Goal: Information Seeking & Learning: Learn about a topic

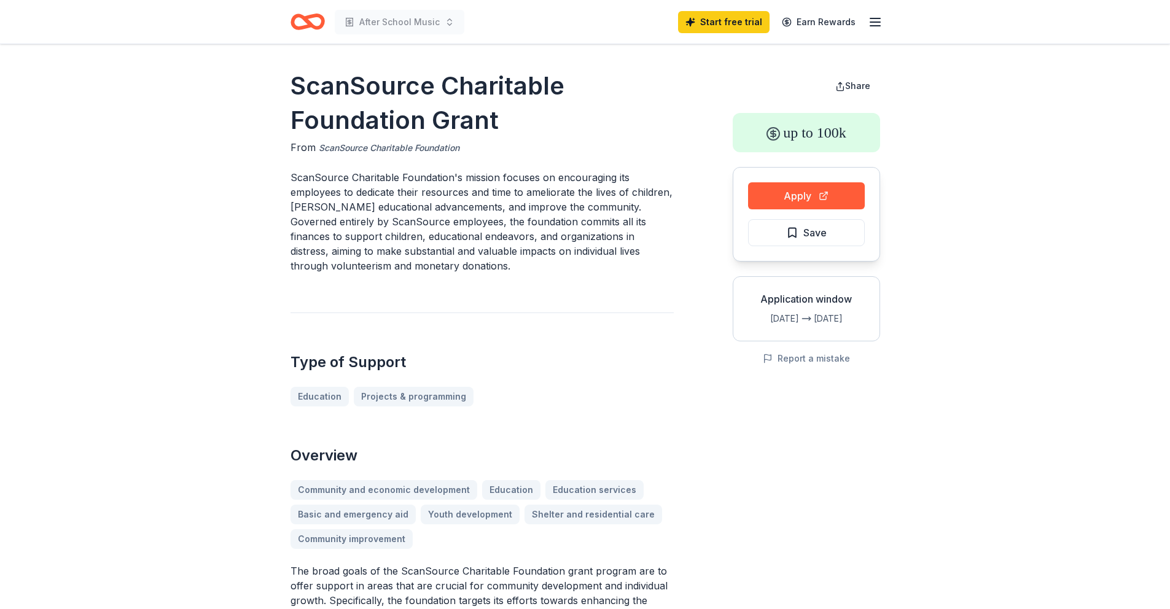
click at [424, 147] on link "ScanSource Charitable Foundation" at bounding box center [389, 148] width 141 height 15
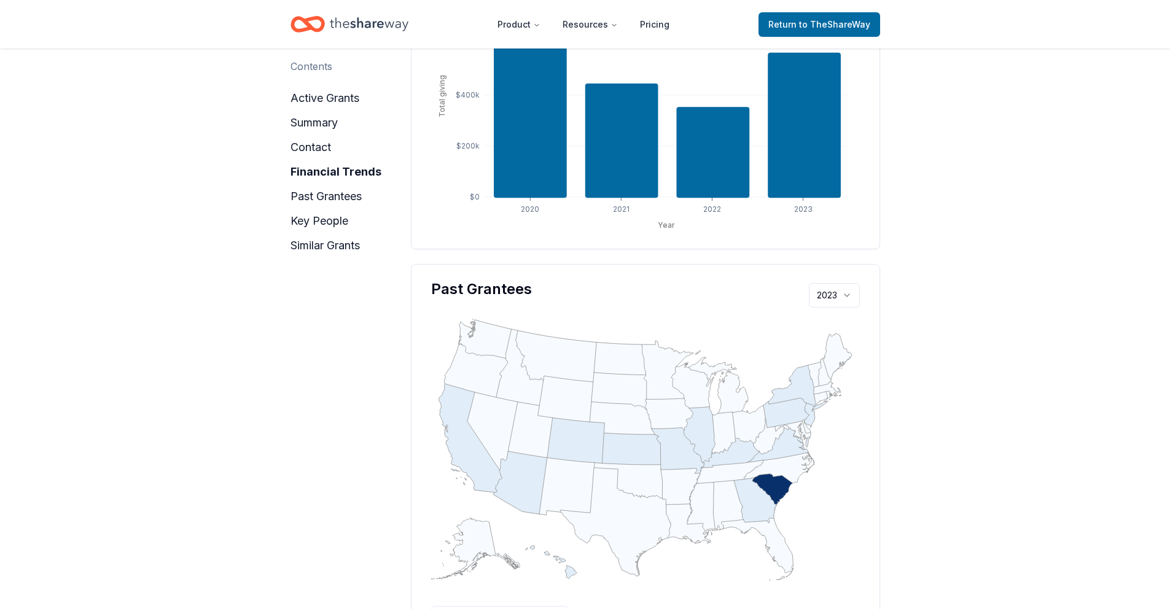
scroll to position [918, 0]
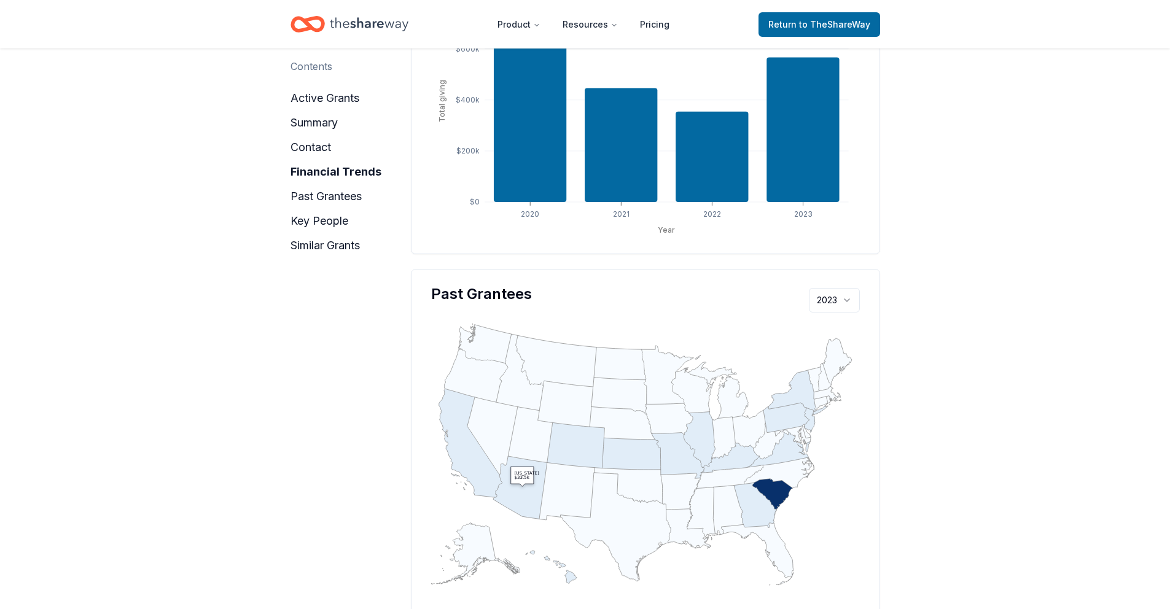
click at [529, 478] on icon ":where(.plot-d6a7b5) { --plot-background: white; display: block; height: auto; …" at bounding box center [645, 453] width 429 height 268
click at [532, 477] on icon "geo" at bounding box center [520, 487] width 54 height 63
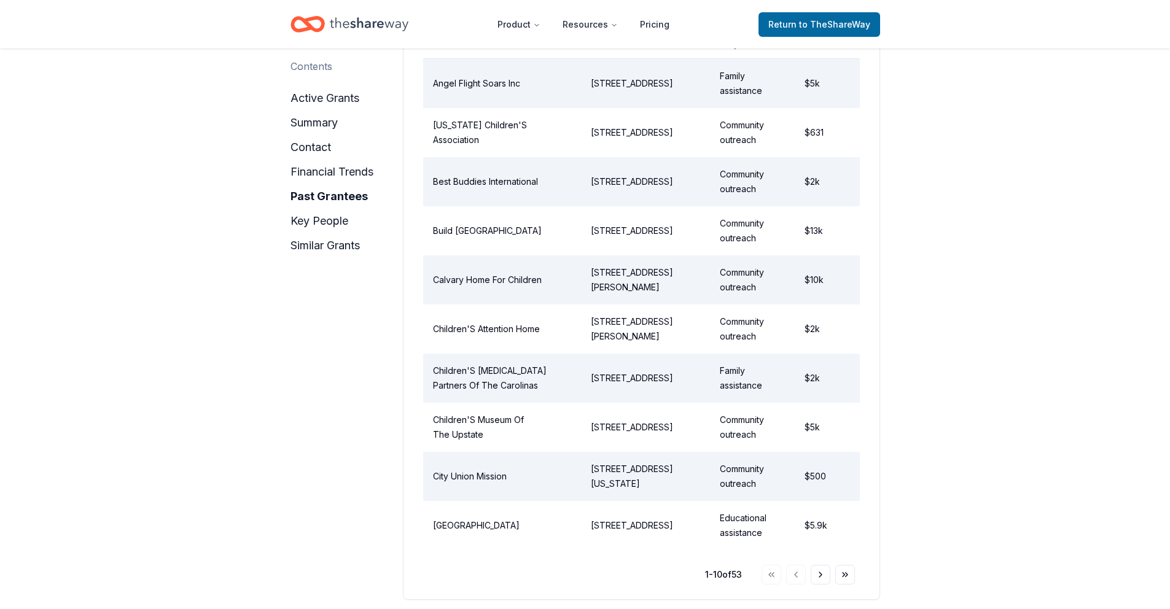
scroll to position [1557, 0]
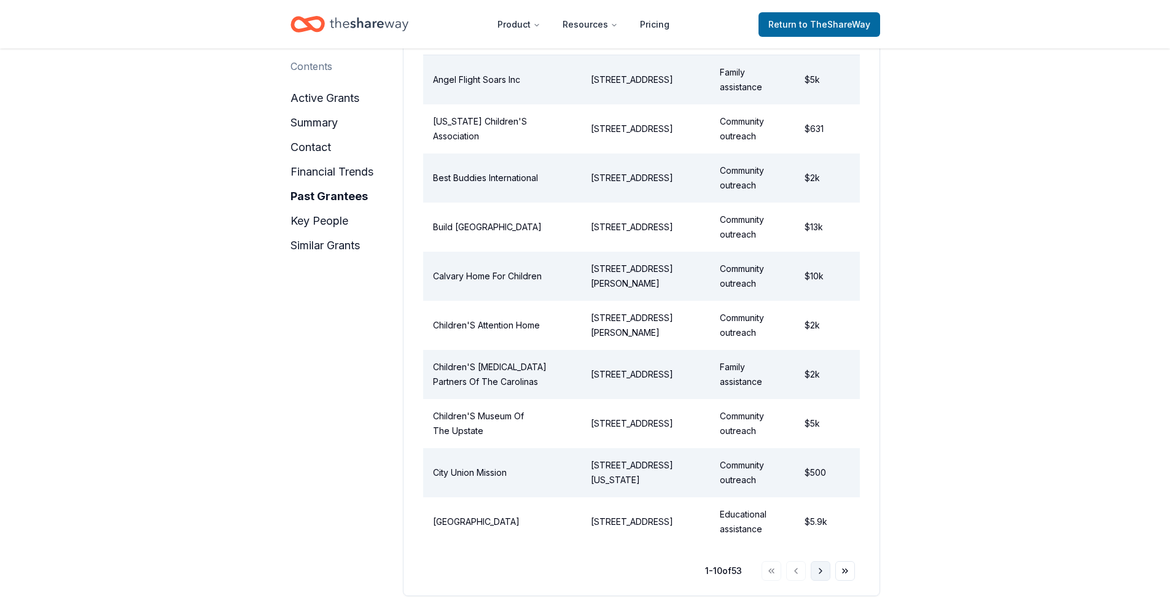
click at [822, 561] on button "Go to next page" at bounding box center [821, 571] width 20 height 20
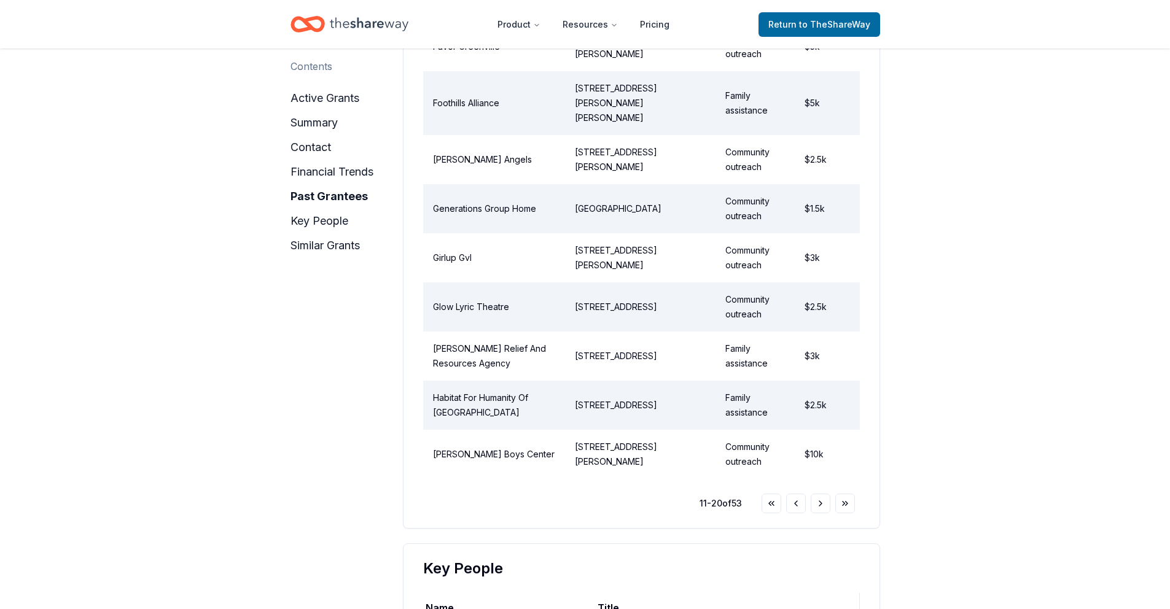
scroll to position [1642, 0]
click at [827, 491] on button "Go to next page" at bounding box center [821, 501] width 20 height 20
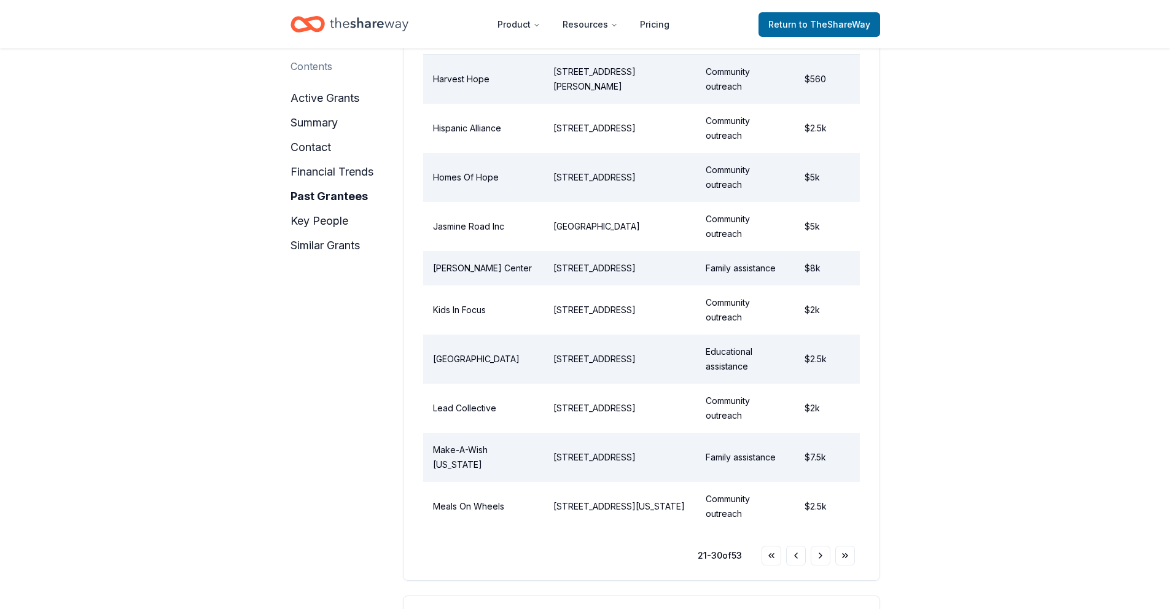
scroll to position [1578, 0]
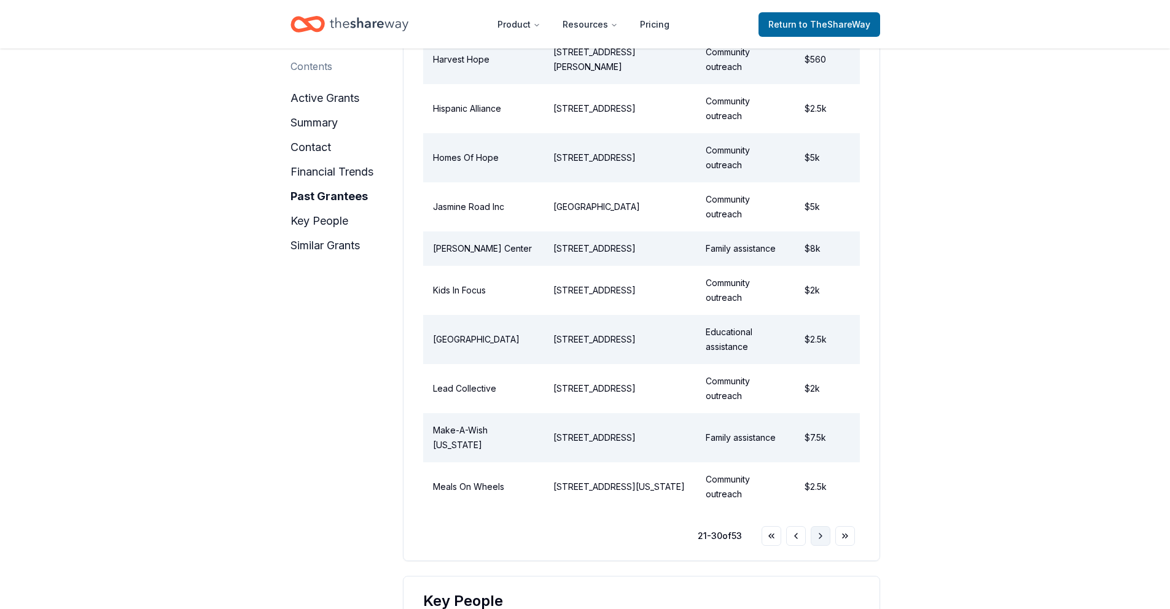
click at [817, 531] on button "Go to next page" at bounding box center [821, 536] width 20 height 20
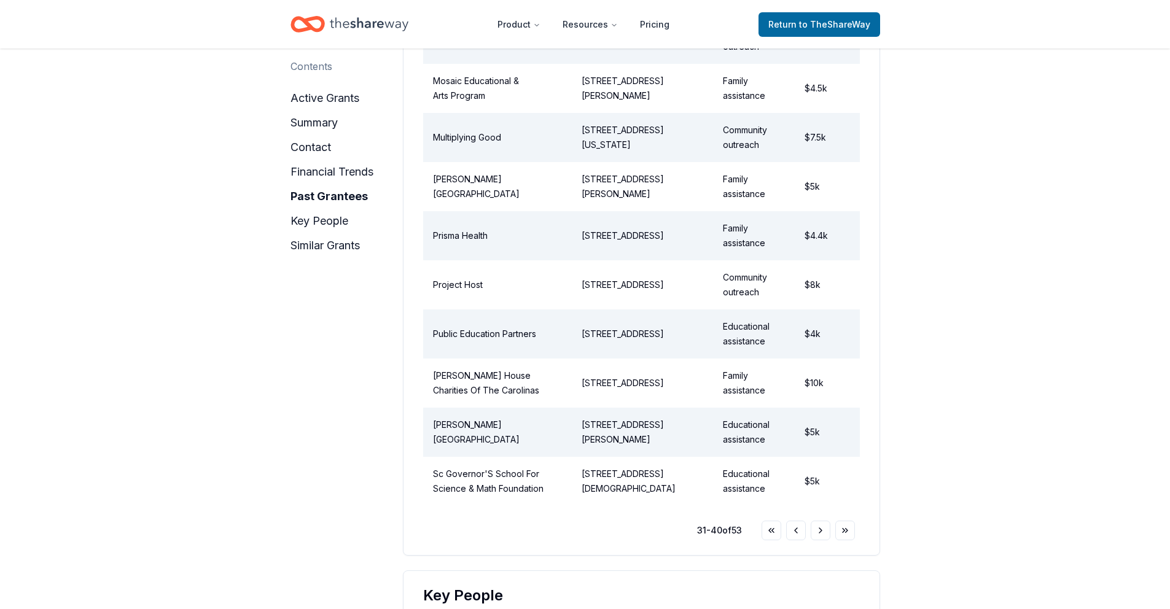
scroll to position [1653, 0]
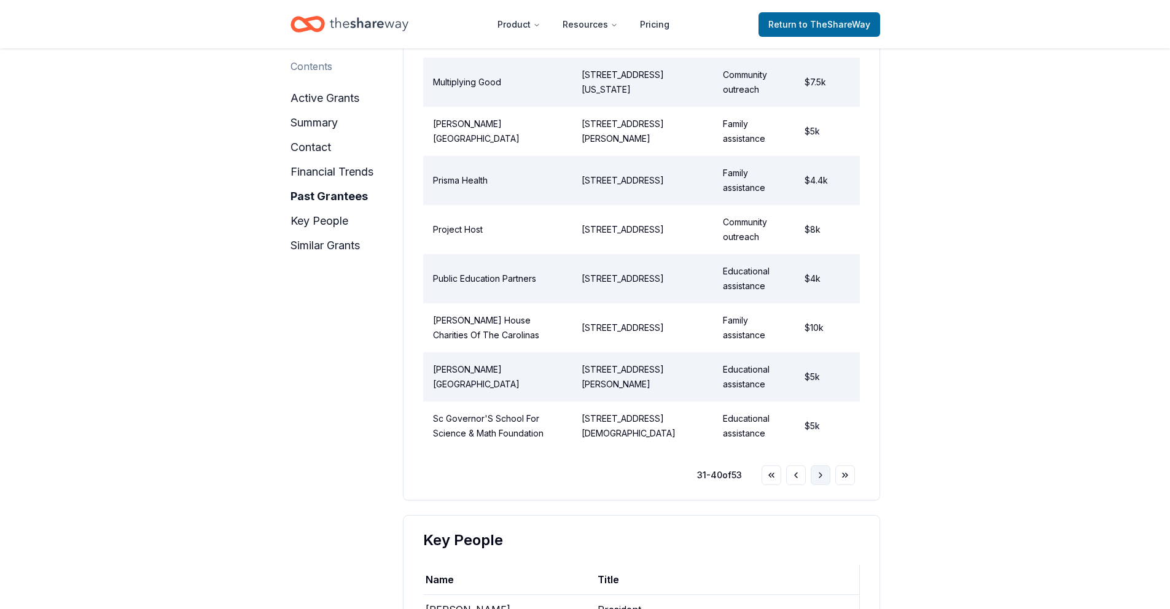
click at [817, 465] on button "Go to next page" at bounding box center [821, 475] width 20 height 20
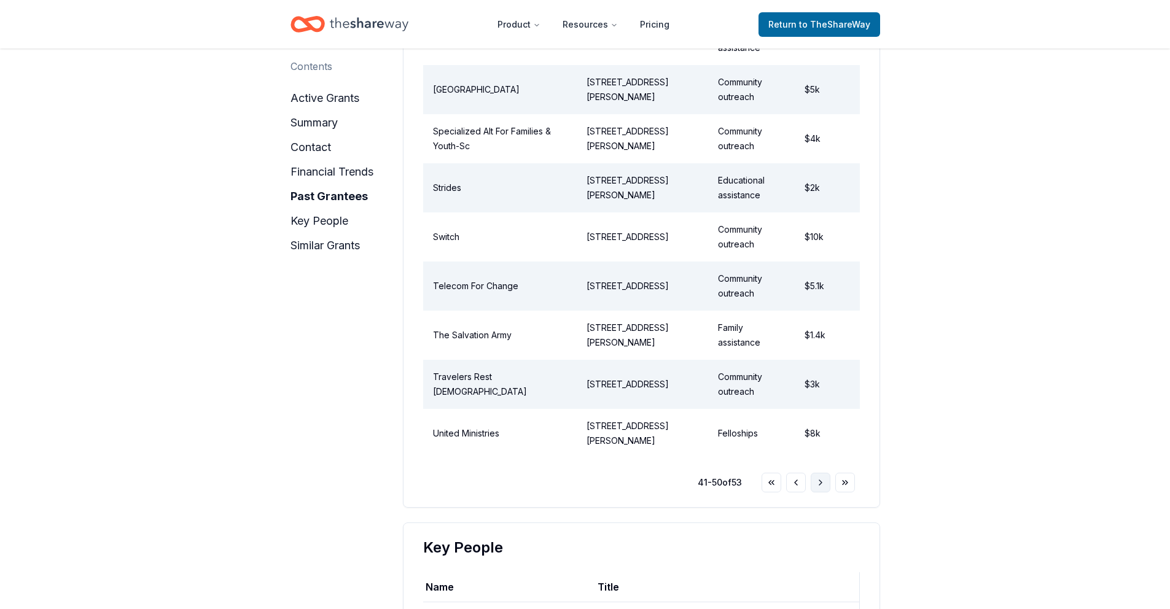
scroll to position [1643, 0]
click at [817, 475] on button "Go to next page" at bounding box center [821, 485] width 20 height 20
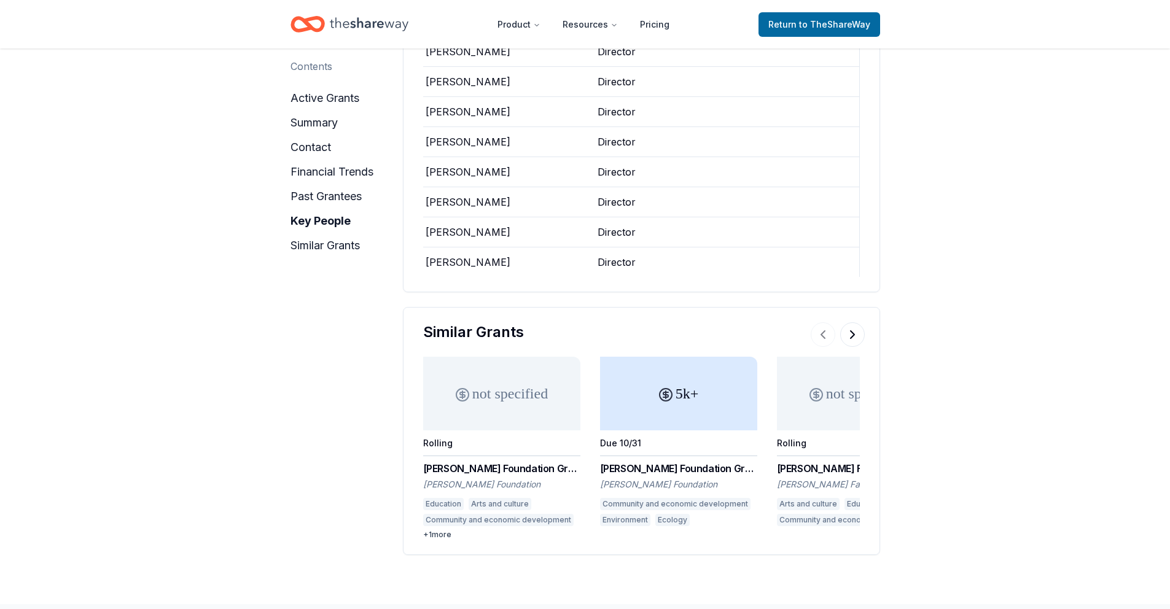
scroll to position [2053, 0]
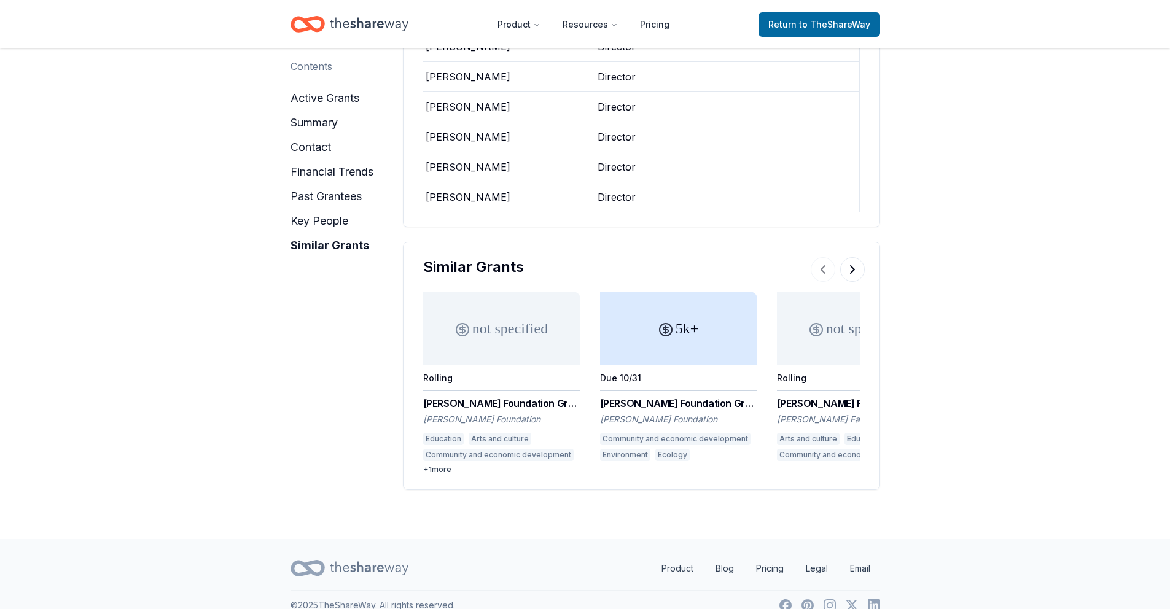
click at [515, 413] on div "McLaughlin Doty Foundation" at bounding box center [501, 419] width 157 height 12
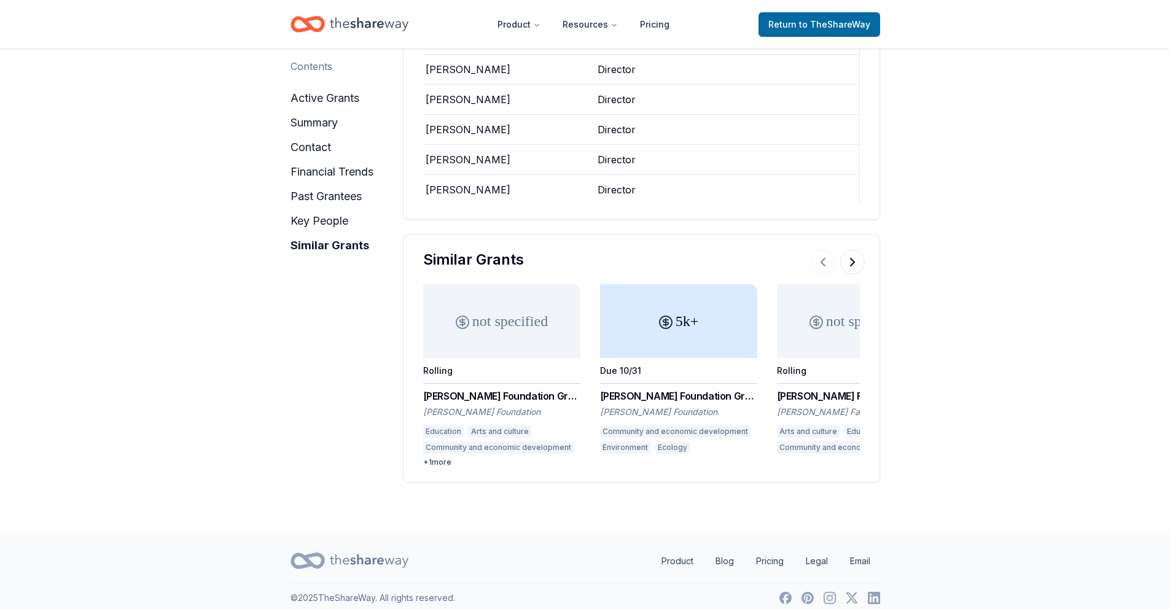
scroll to position [2063, 0]
click at [814, 387] on div "Zukerman Family Foundation Grant" at bounding box center [855, 393] width 157 height 15
click at [849, 249] on button at bounding box center [852, 259] width 25 height 25
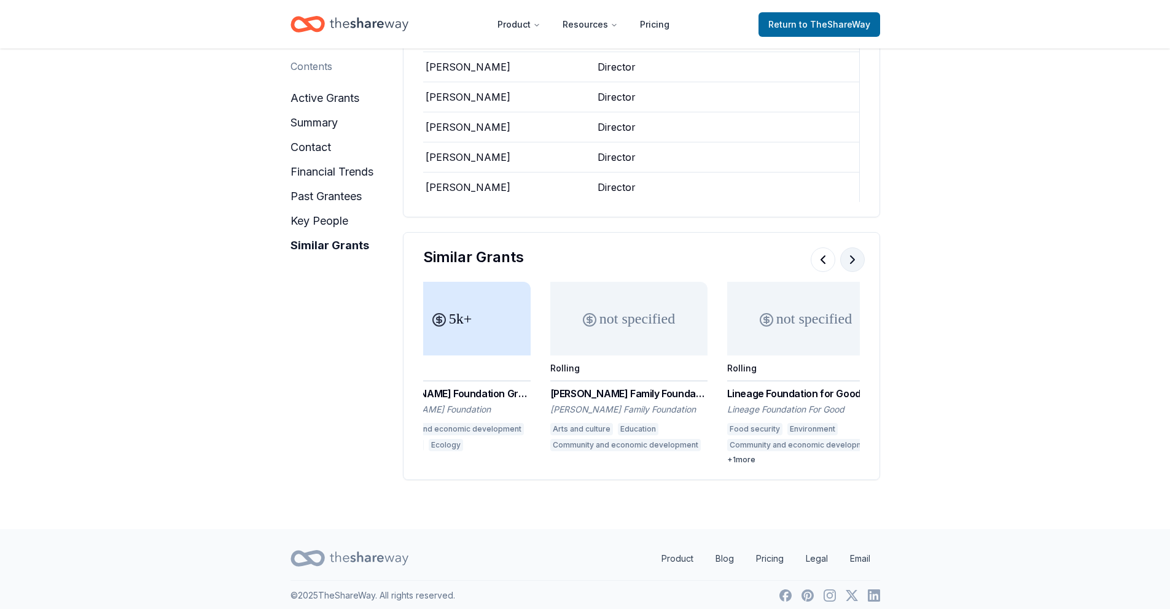
scroll to position [0, 354]
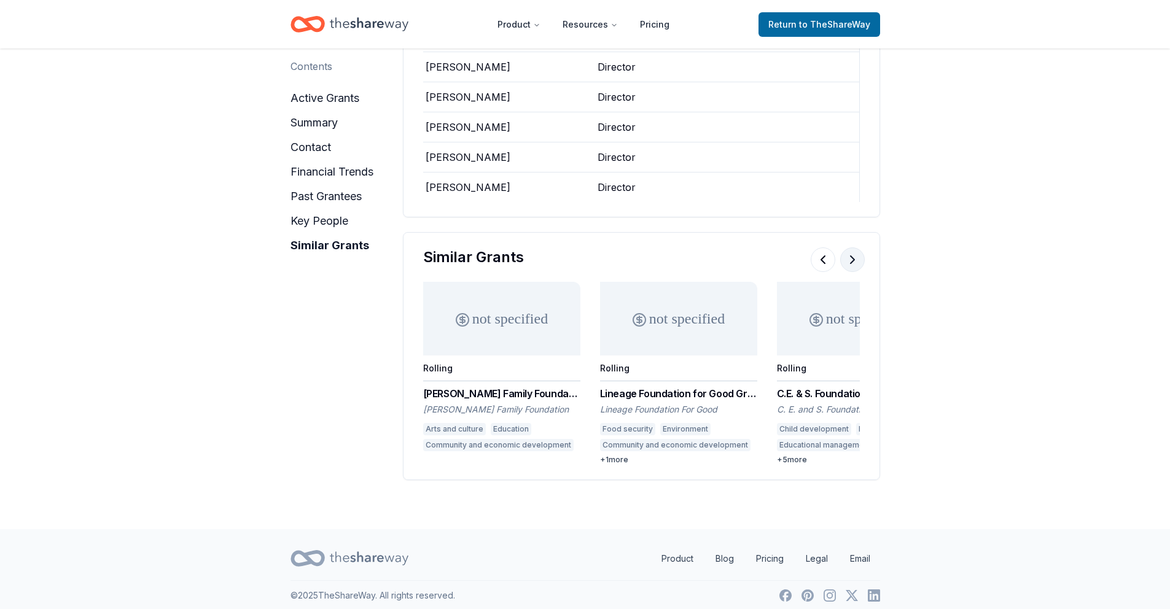
click at [849, 249] on button at bounding box center [852, 259] width 25 height 25
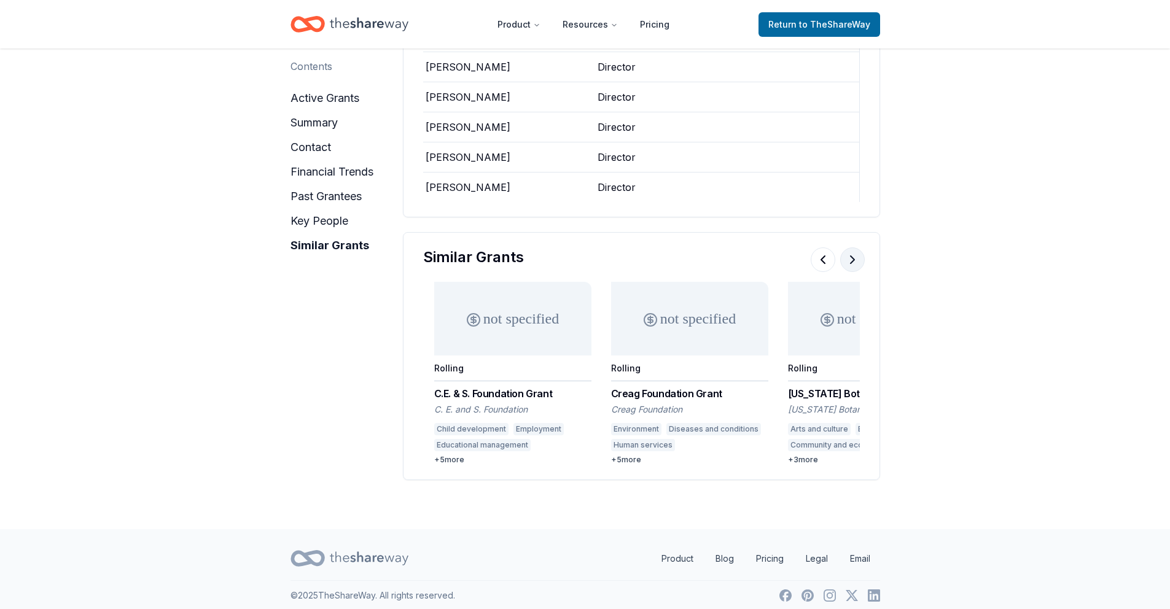
scroll to position [0, 707]
click at [849, 249] on button at bounding box center [852, 259] width 25 height 25
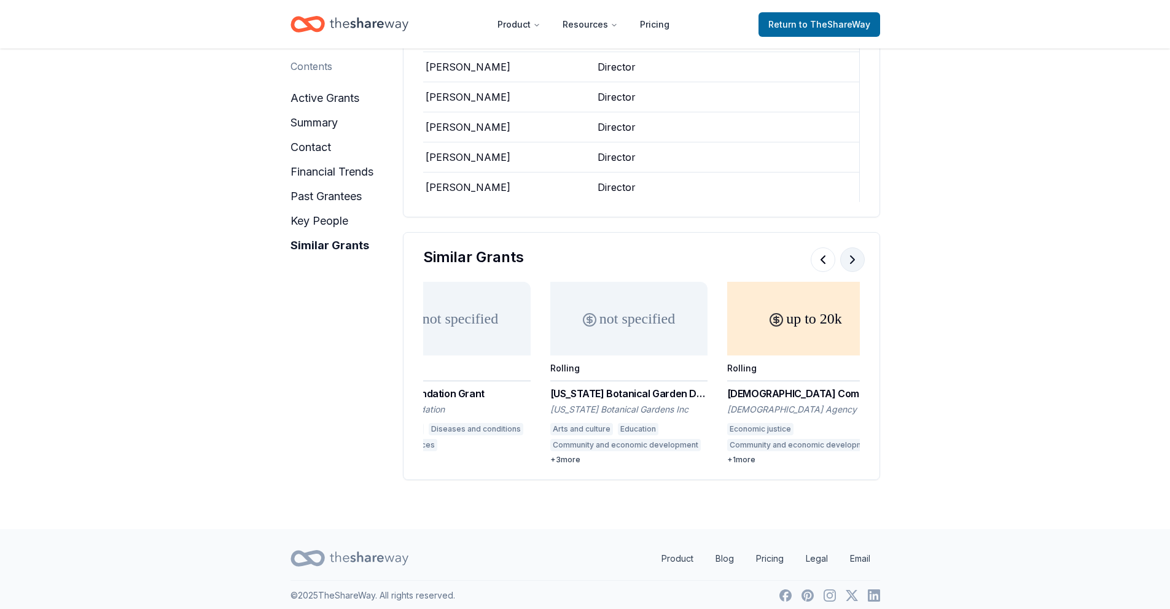
scroll to position [0, 1061]
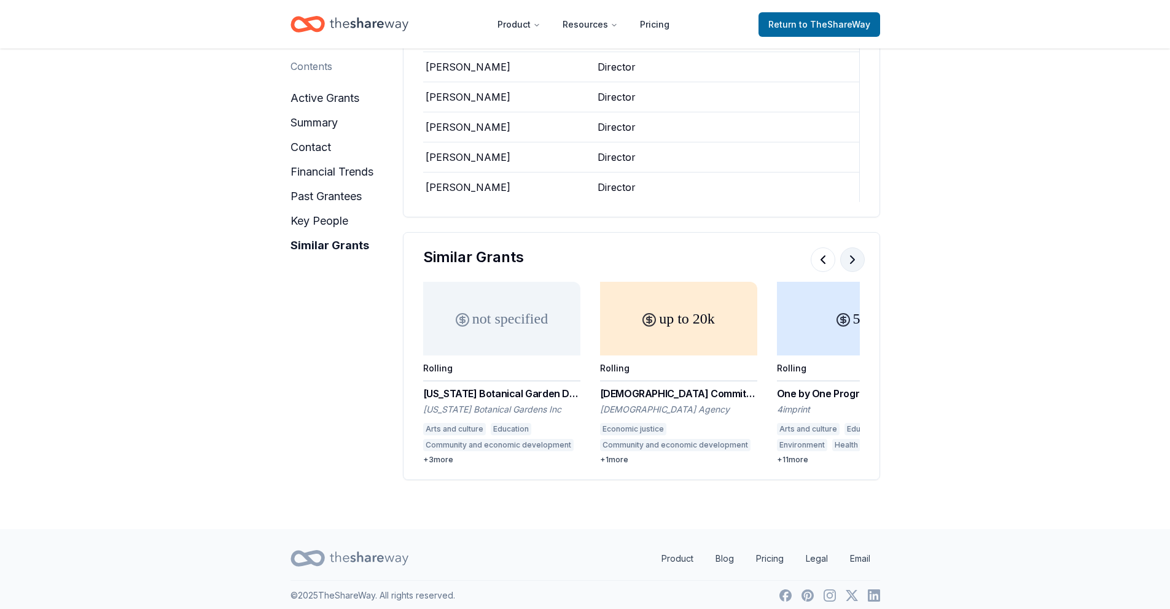
click at [849, 249] on button at bounding box center [852, 259] width 25 height 25
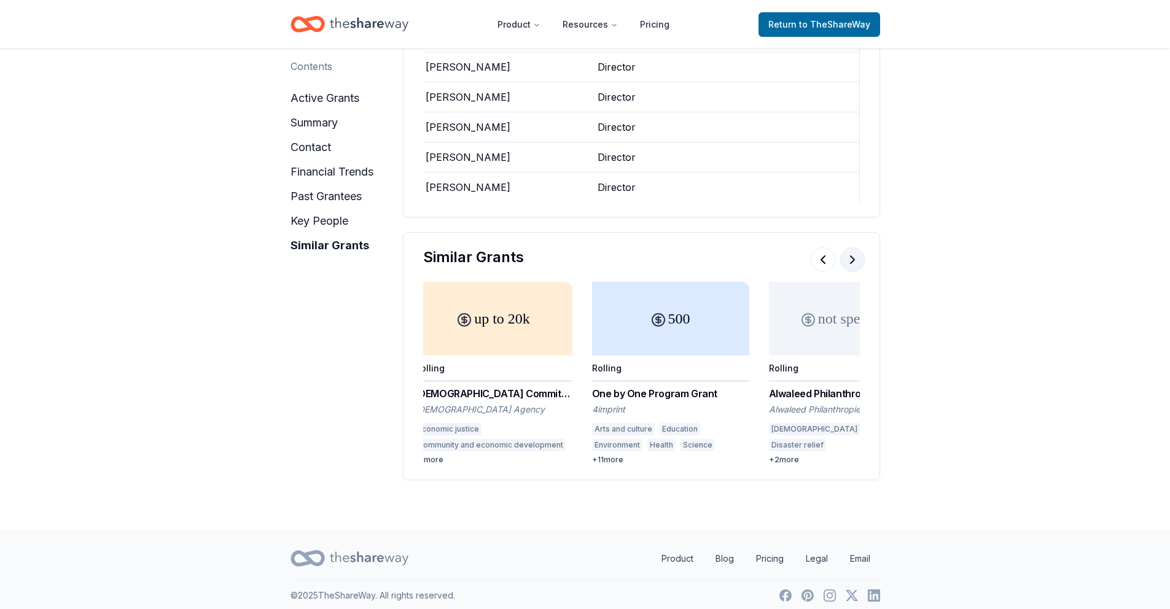
scroll to position [0, 1315]
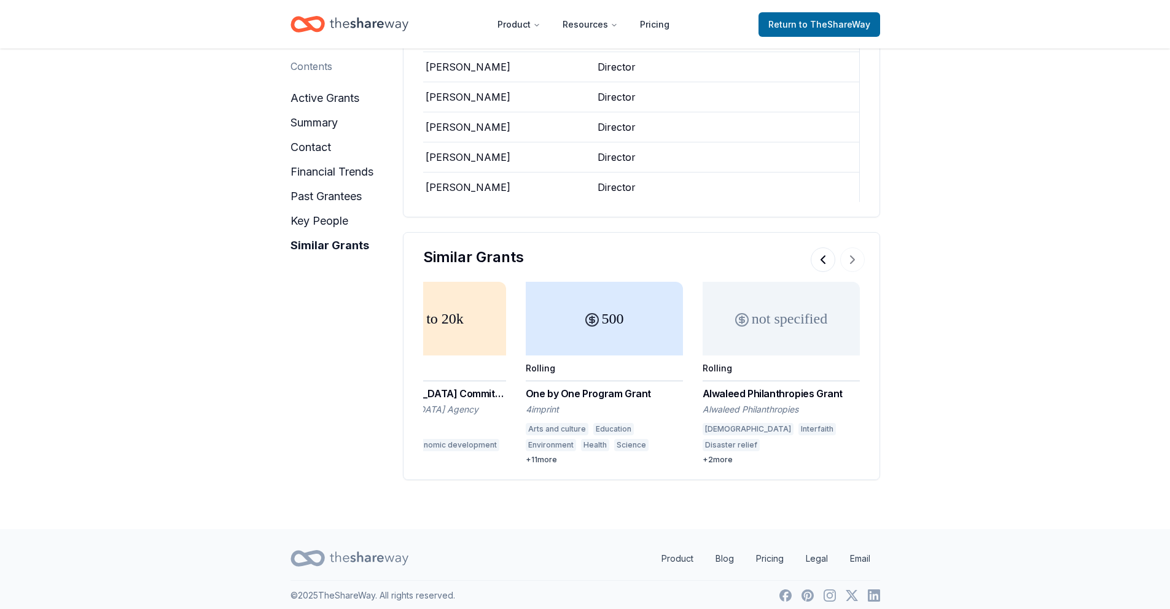
click at [852, 251] on div at bounding box center [838, 259] width 54 height 25
click at [552, 387] on div "One by One Program Grant" at bounding box center [604, 393] width 157 height 15
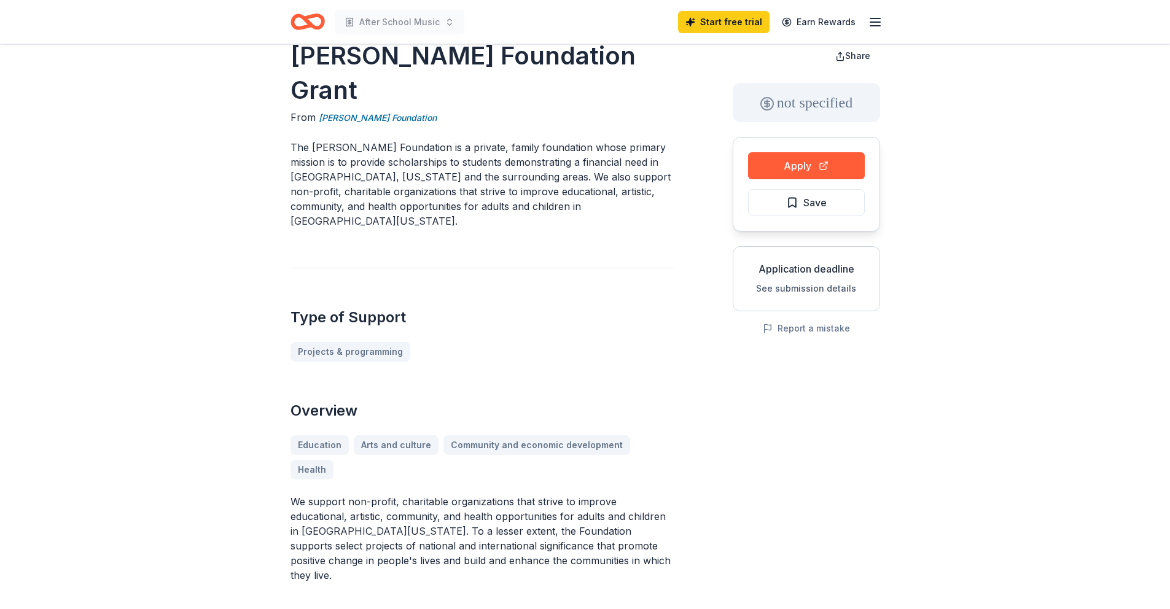
scroll to position [32, 0]
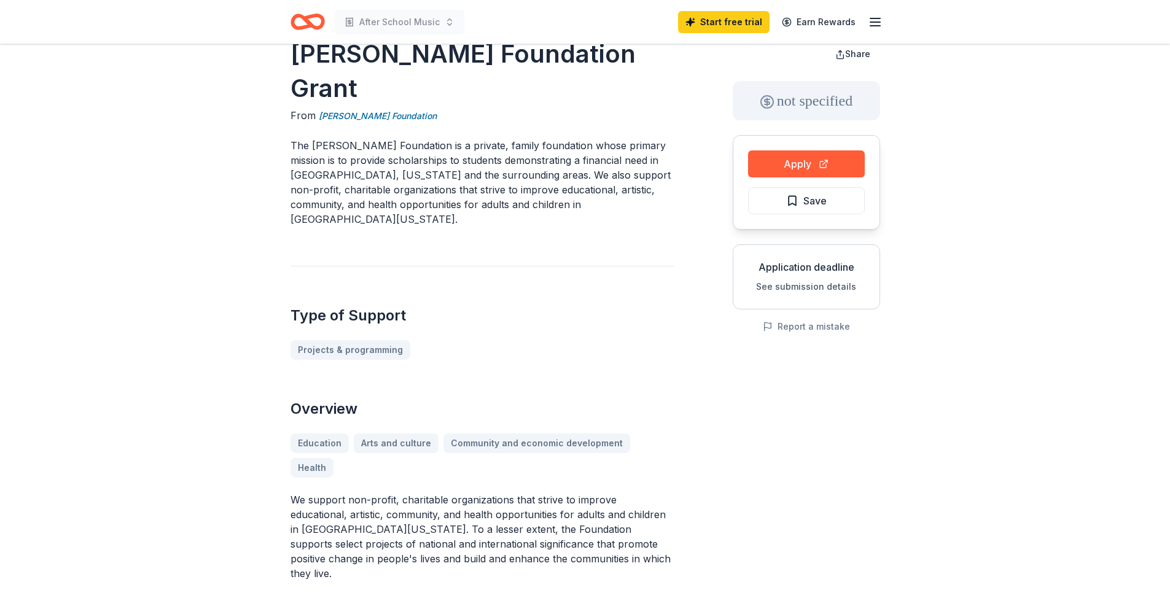
click at [393, 434] on div "Education Arts and culture Community and economic development Health" at bounding box center [481, 456] width 383 height 44
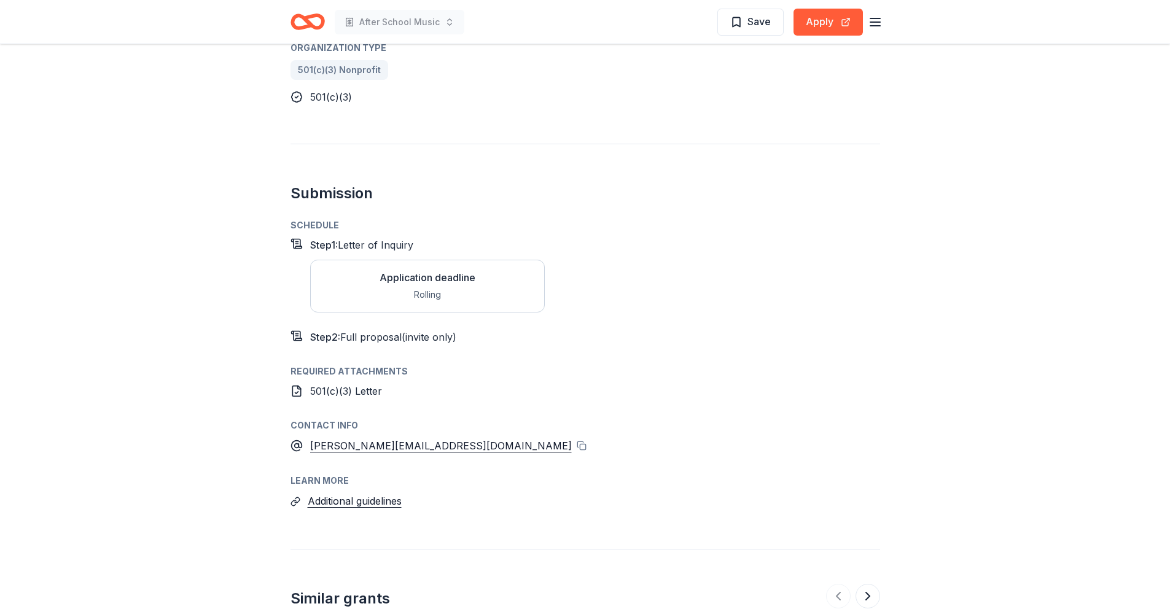
scroll to position [792, 0]
click at [376, 491] on button "Additional guidelines" at bounding box center [355, 499] width 94 height 16
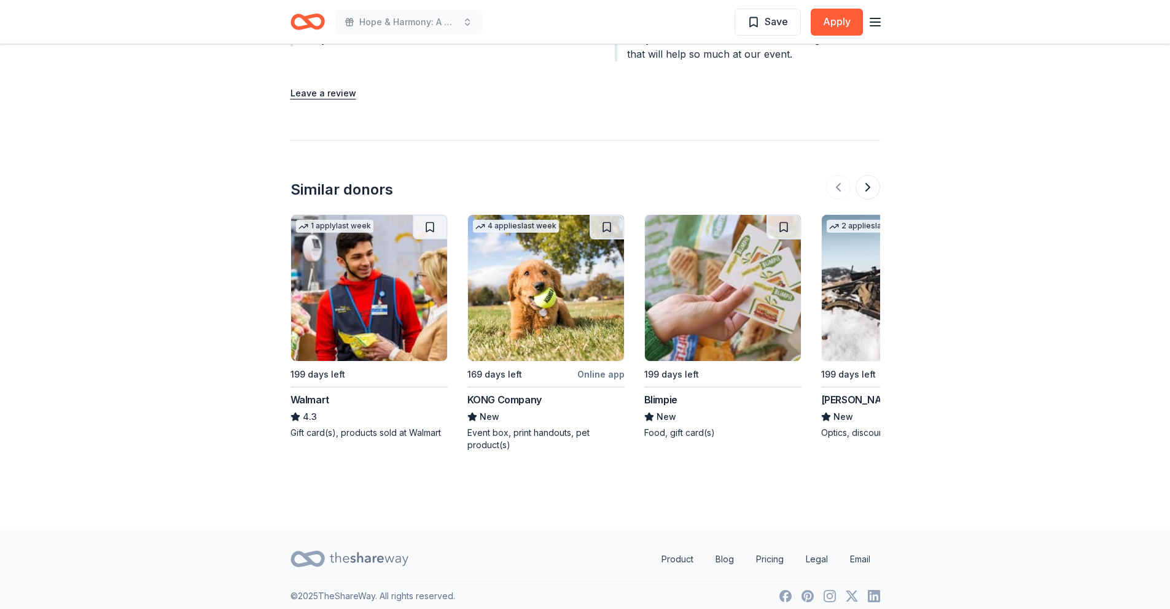
scroll to position [1271, 0]
click at [870, 192] on button at bounding box center [867, 188] width 25 height 25
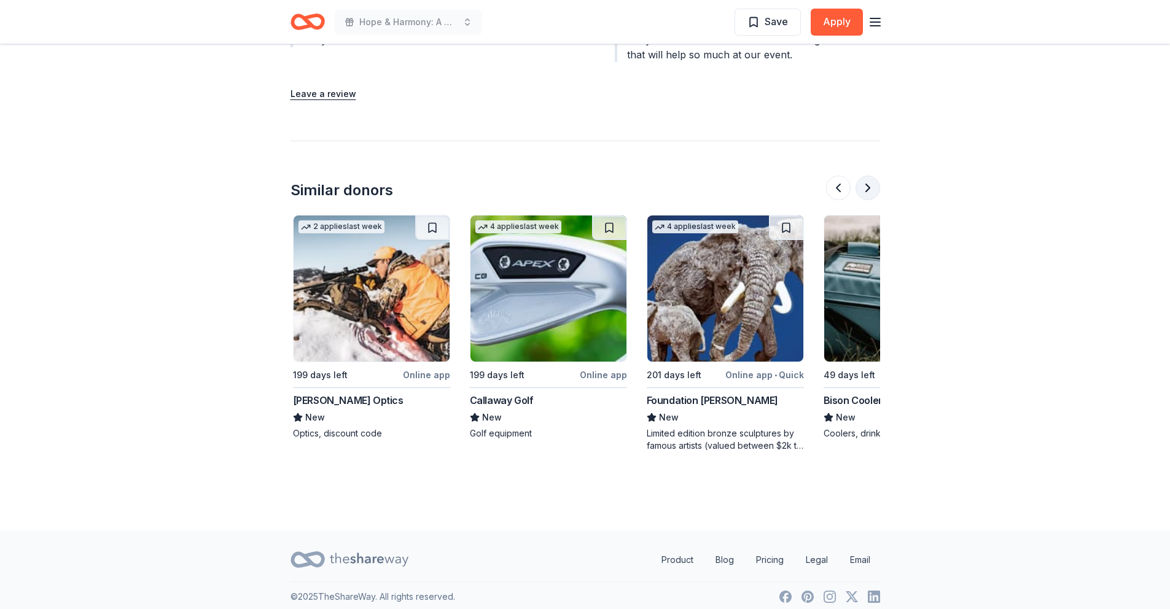
scroll to position [0, 531]
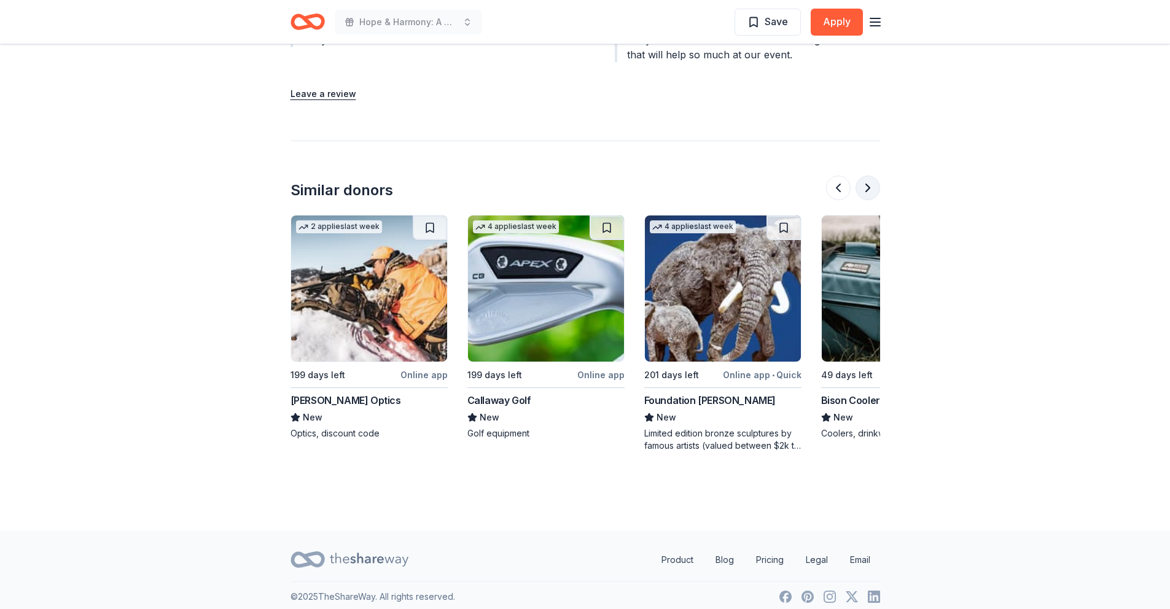
click at [869, 191] on button at bounding box center [867, 188] width 25 height 25
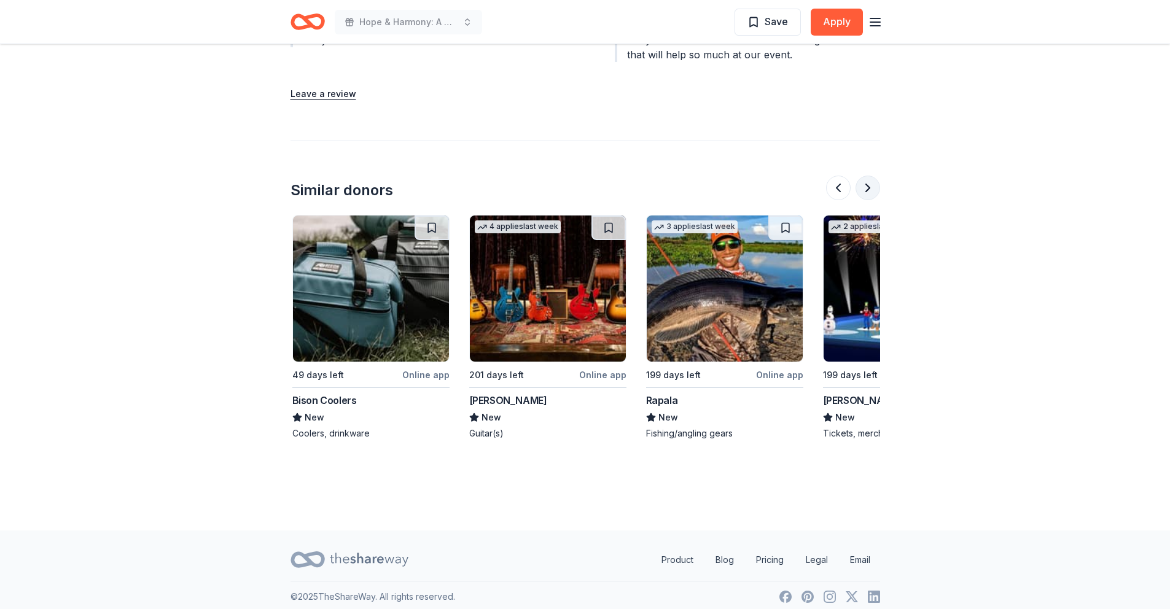
scroll to position [0, 1061]
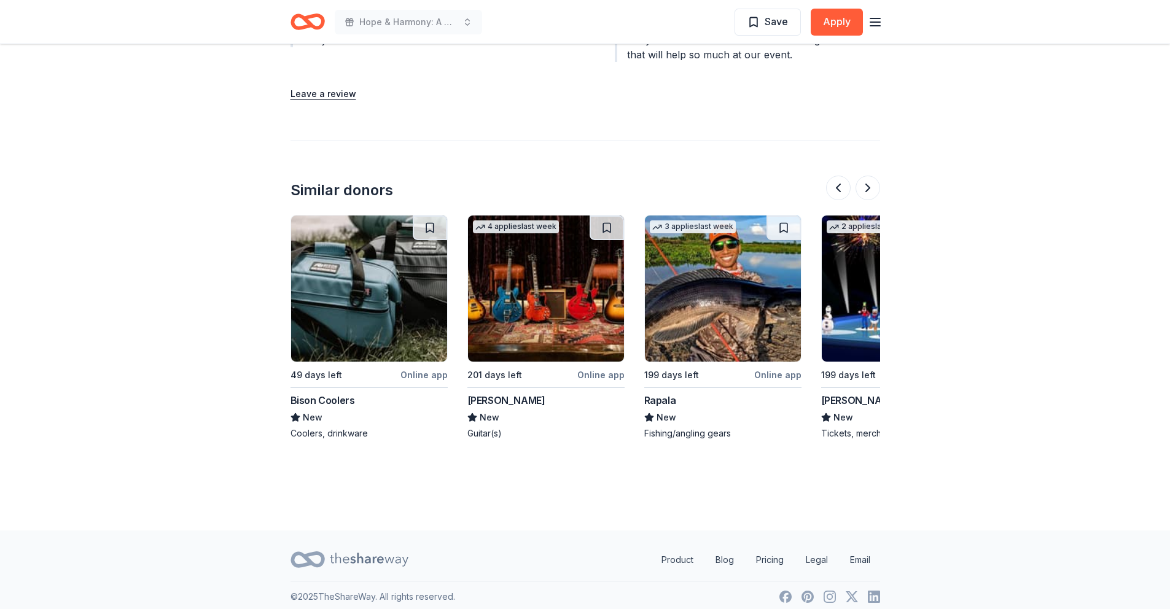
click at [866, 201] on div "Similar donors 1 apply last week 199 days left Walmart 4.3 Gift card(s), produc…" at bounding box center [585, 296] width 590 height 311
click at [869, 190] on button at bounding box center [867, 188] width 25 height 25
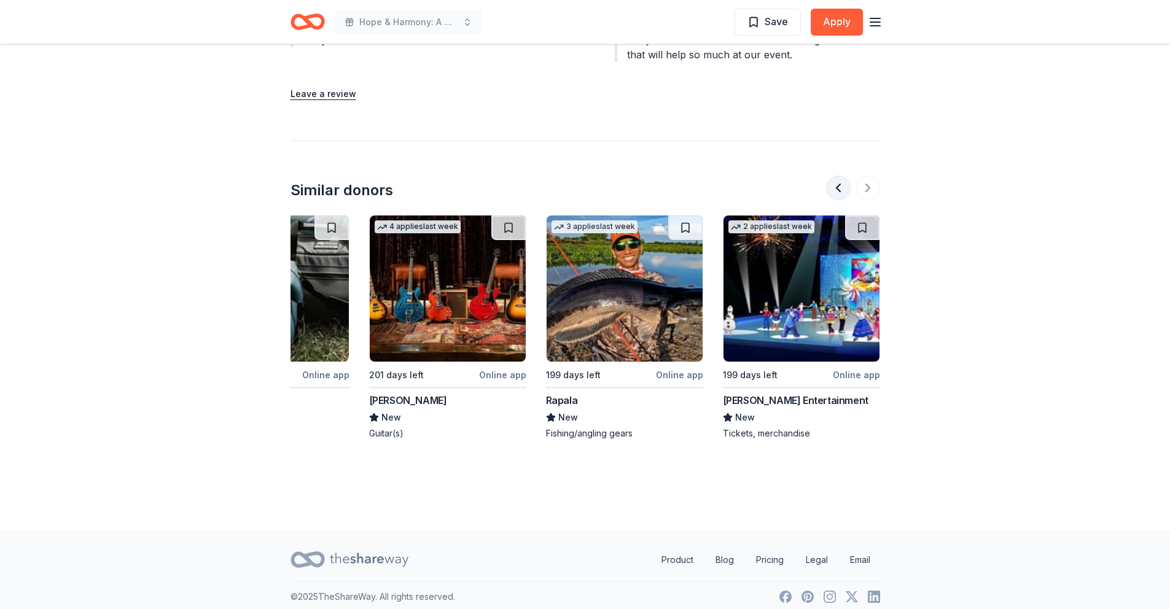
click at [842, 189] on button at bounding box center [838, 188] width 25 height 25
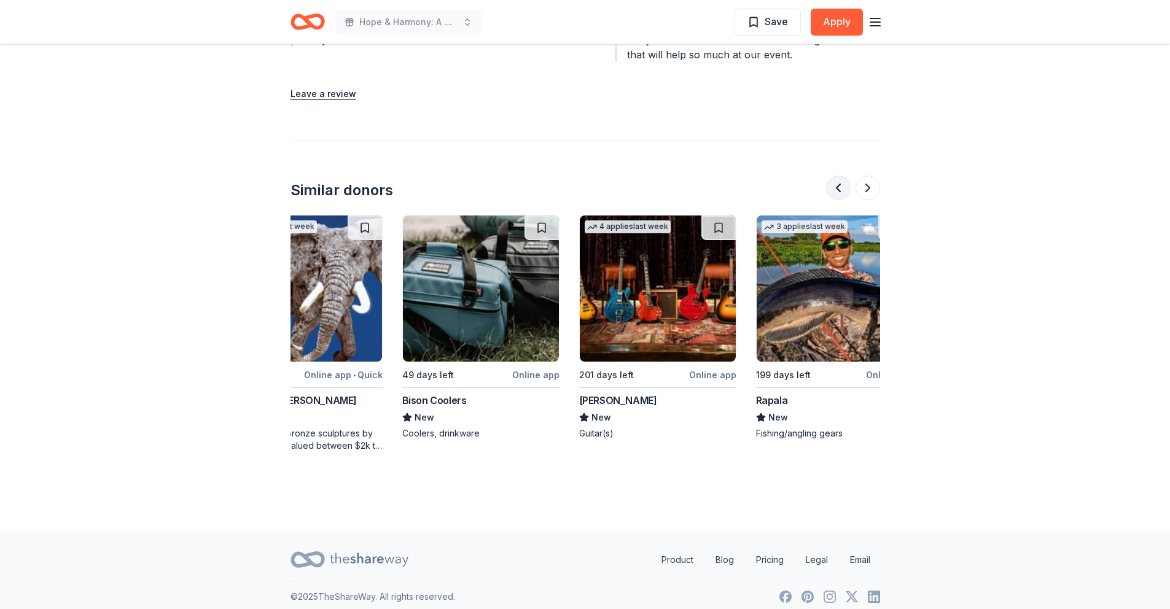
scroll to position [0, 707]
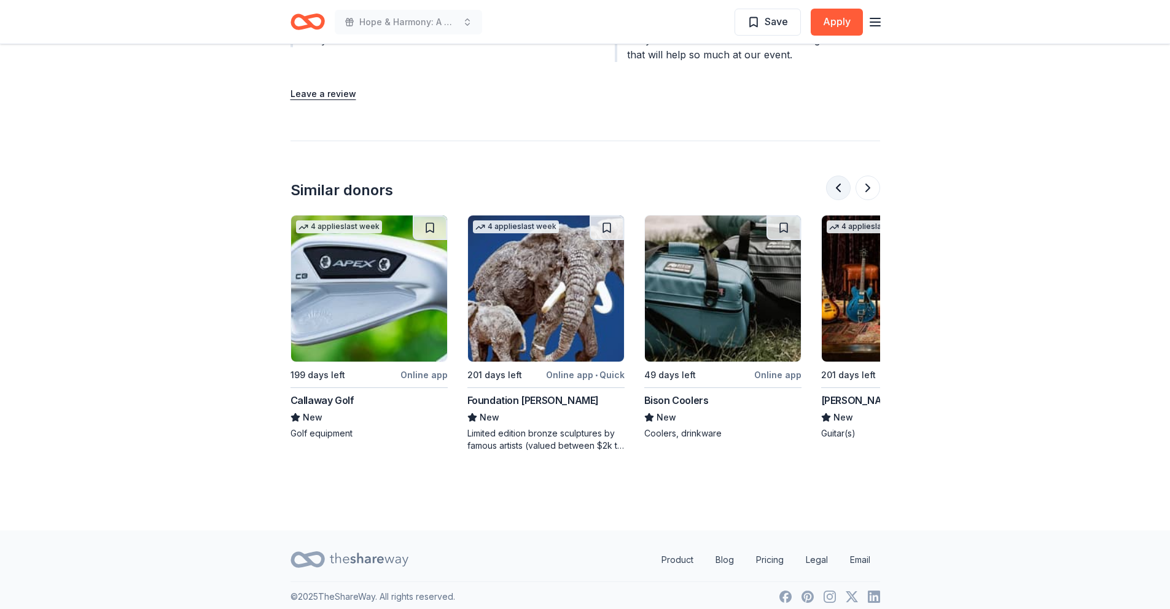
click at [842, 190] on button at bounding box center [838, 188] width 25 height 25
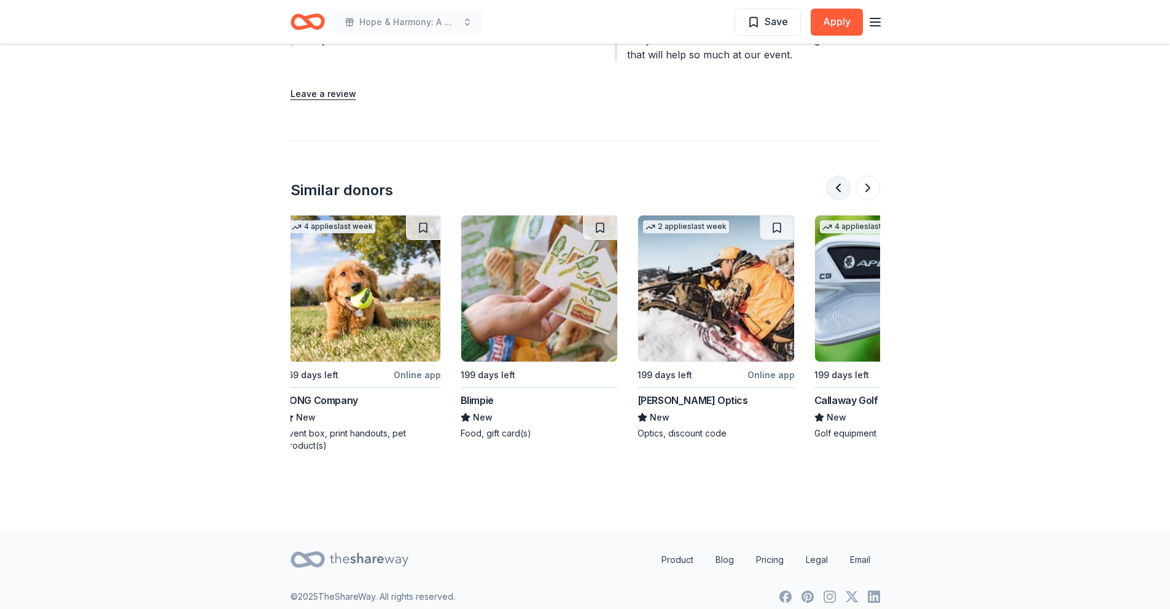
scroll to position [0, 177]
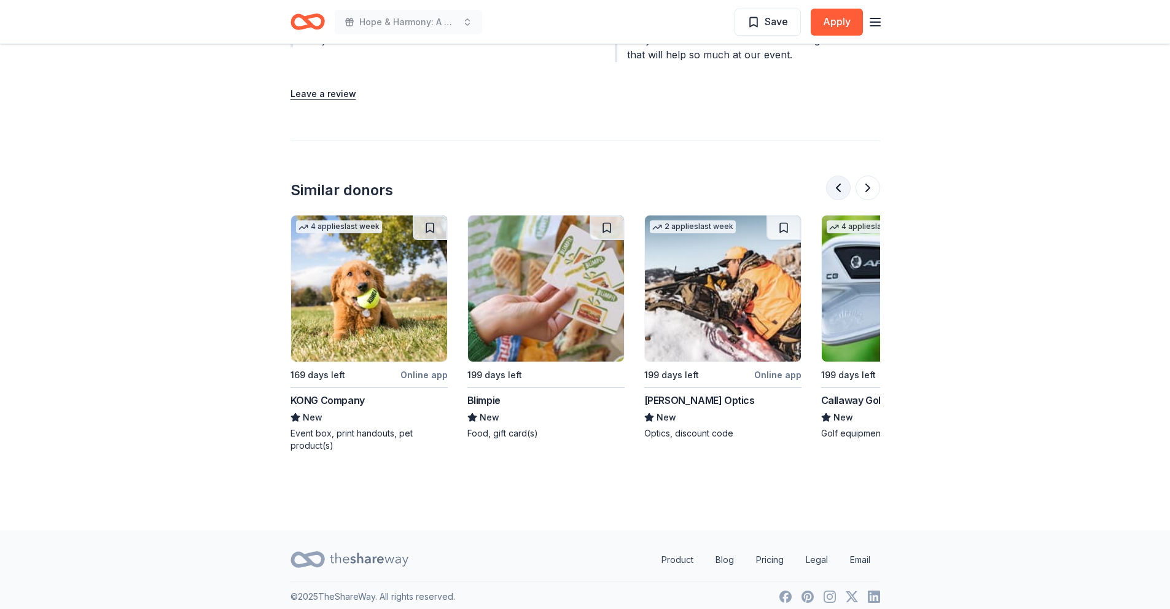
click at [842, 190] on button at bounding box center [838, 188] width 25 height 25
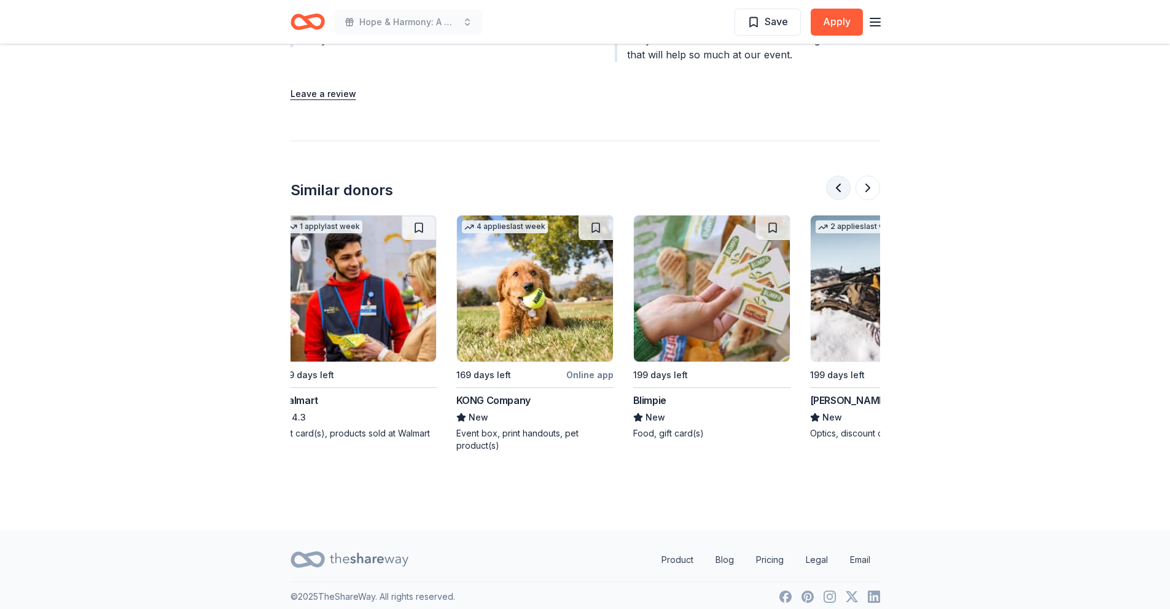
scroll to position [0, 0]
